Goal: Information Seeking & Learning: Learn about a topic

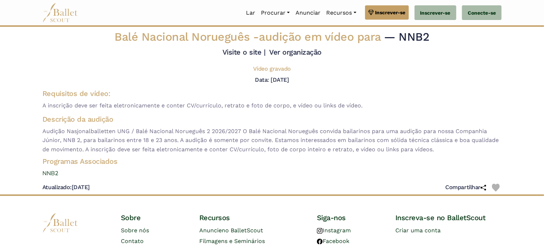
click at [186, 135] on span "Audição Nasjonalballetten UNG / Balé Nacional Norueguês 2 2026/2027 O Balé Naci…" at bounding box center [271, 140] width 459 height 27
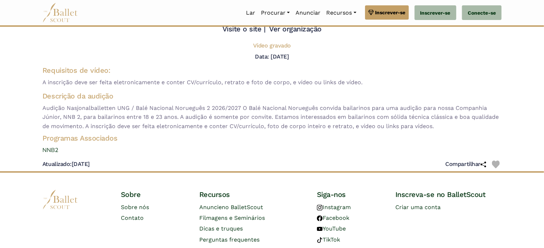
scroll to position [49, 0]
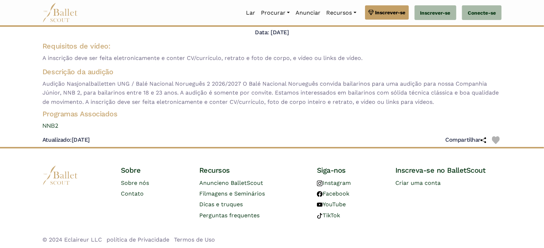
scroll to position [49, 0]
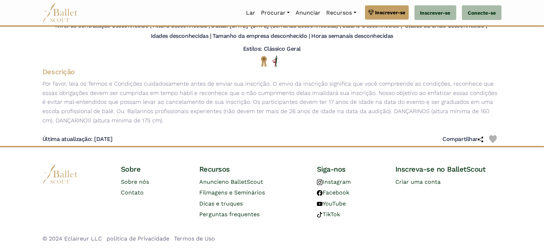
scroll to position [80, 0]
